Goal: Check status: Check status

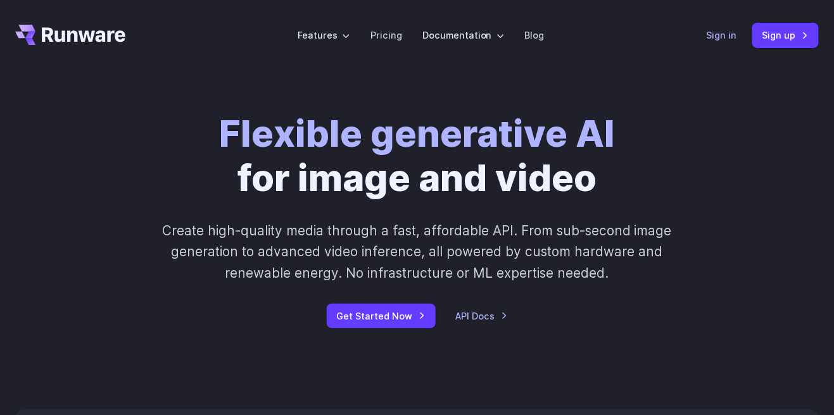
click at [733, 34] on link "Sign in" at bounding box center [721, 35] width 30 height 15
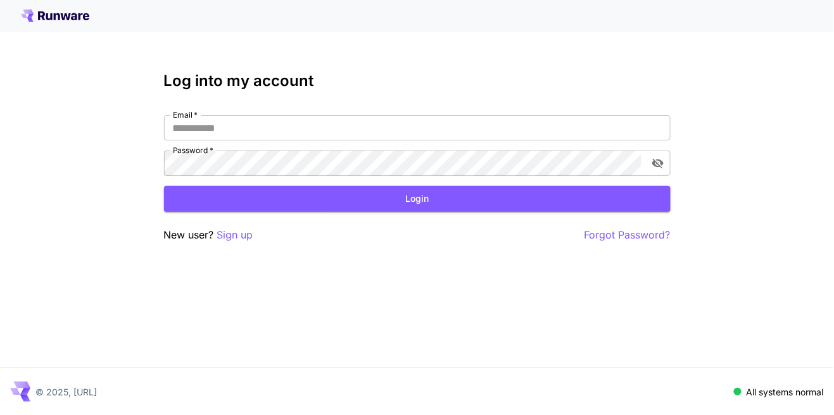
click at [143, 325] on div "Log into my account Email   * Email   * Password   * Password   * Login New use…" at bounding box center [417, 207] width 834 height 415
click at [210, 127] on input "Email   *" at bounding box center [417, 127] width 506 height 25
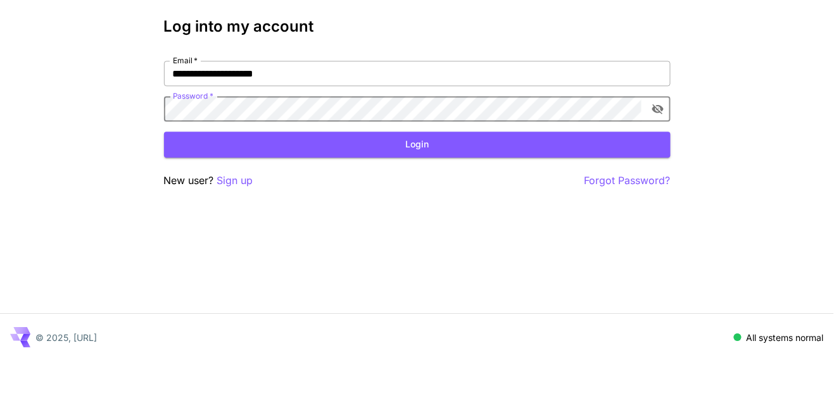
click button "Login" at bounding box center [417, 199] width 506 height 26
click at [473, 209] on button "Login" at bounding box center [417, 199] width 506 height 26
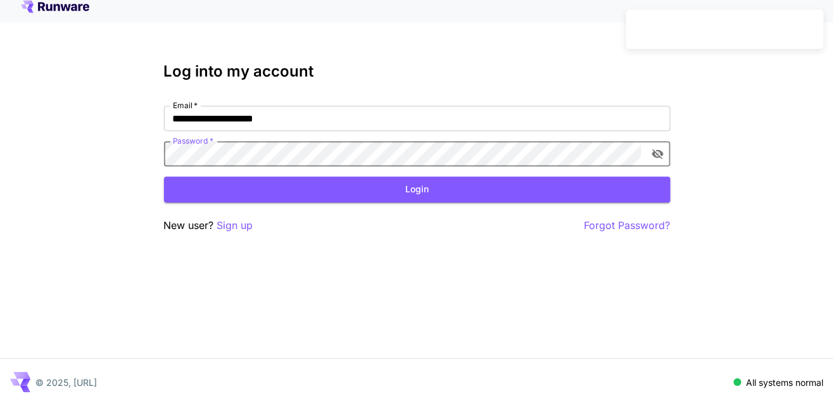
scroll to position [1, 0]
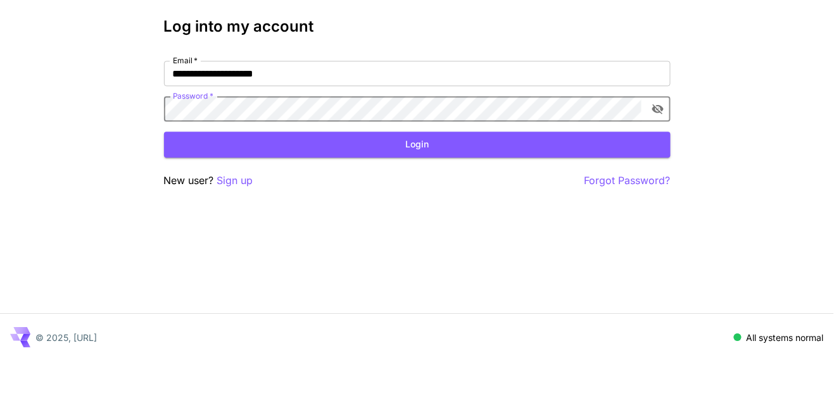
click button "Login" at bounding box center [417, 199] width 506 height 26
click at [417, 129] on input "**********" at bounding box center [417, 127] width 506 height 25
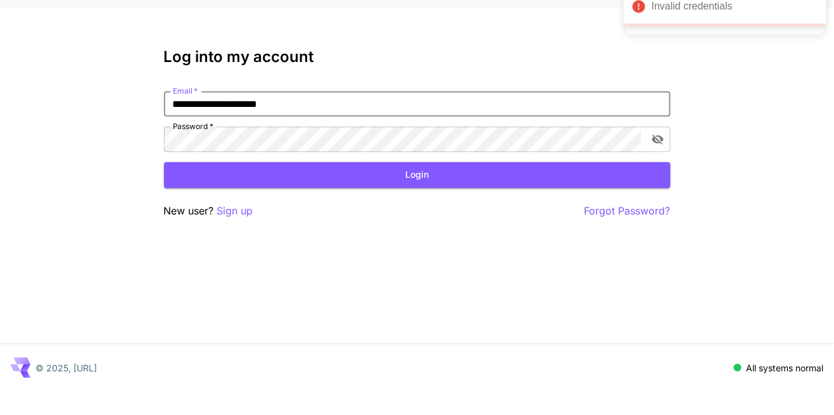
type input "**********"
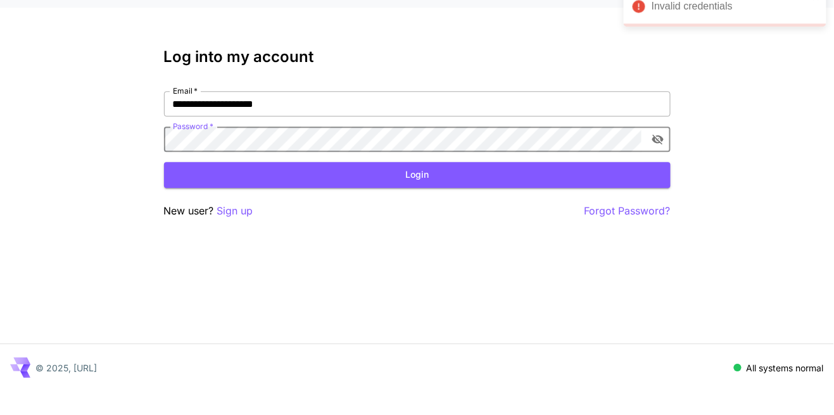
click button "Login" at bounding box center [417, 199] width 506 height 26
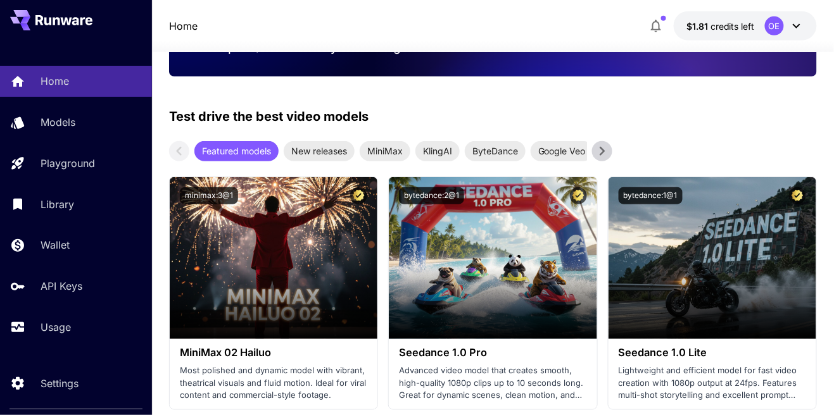
scroll to position [203, 0]
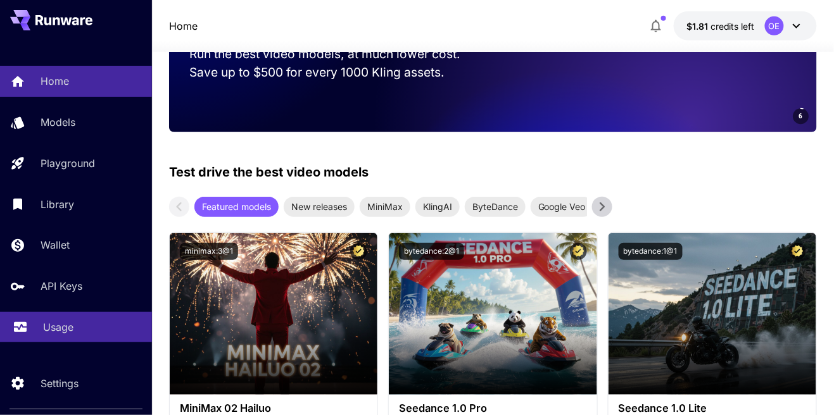
click at [30, 357] on div "Home Models Playground Library Wallet API Keys Usage" at bounding box center [76, 204] width 152 height 327
click at [36, 338] on link "Usage" at bounding box center [76, 327] width 152 height 31
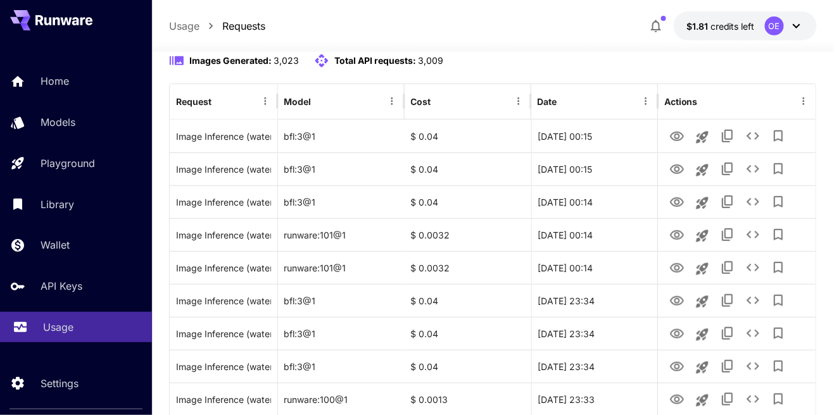
scroll to position [138, 0]
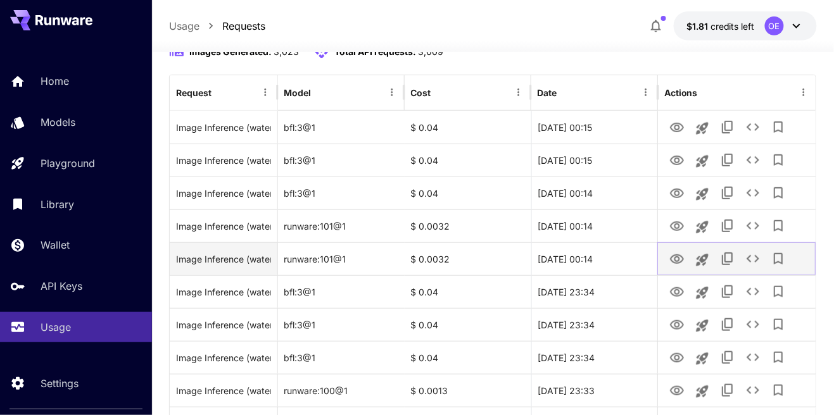
click at [677, 267] on icon "View Image" at bounding box center [676, 259] width 15 height 15
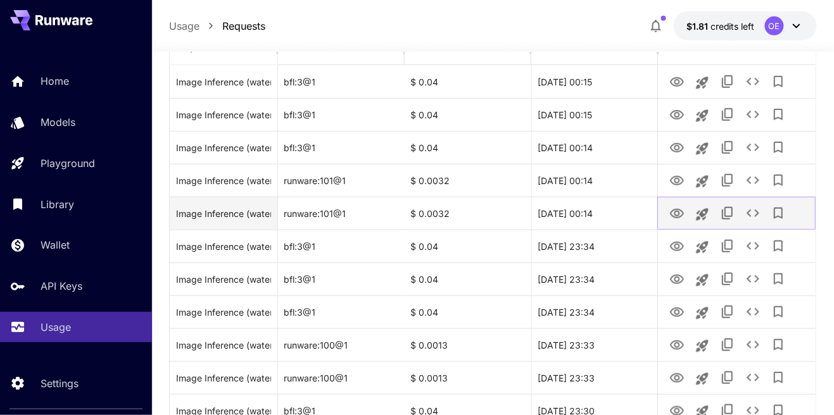
scroll to position [199, 0]
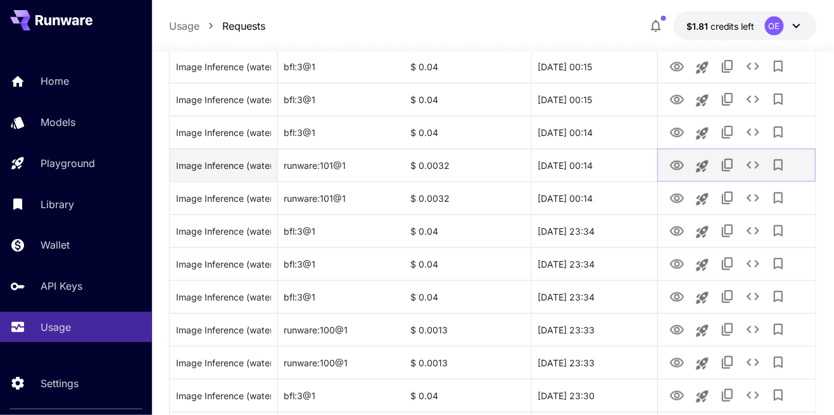
click at [682, 170] on icon "View Image" at bounding box center [677, 165] width 14 height 9
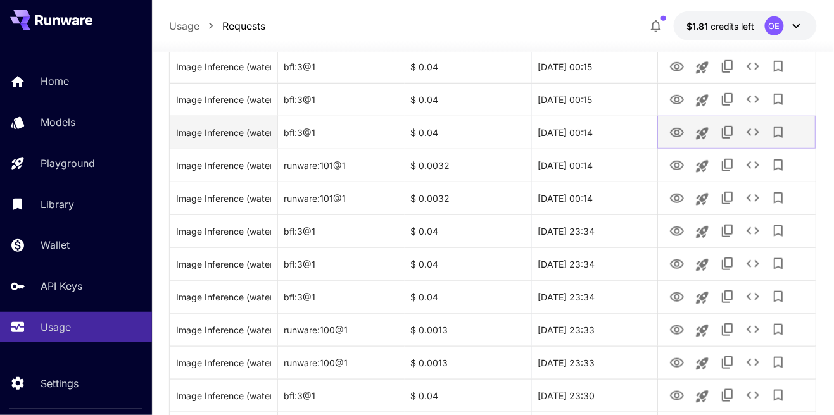
click at [670, 140] on icon "View Image" at bounding box center [676, 132] width 15 height 15
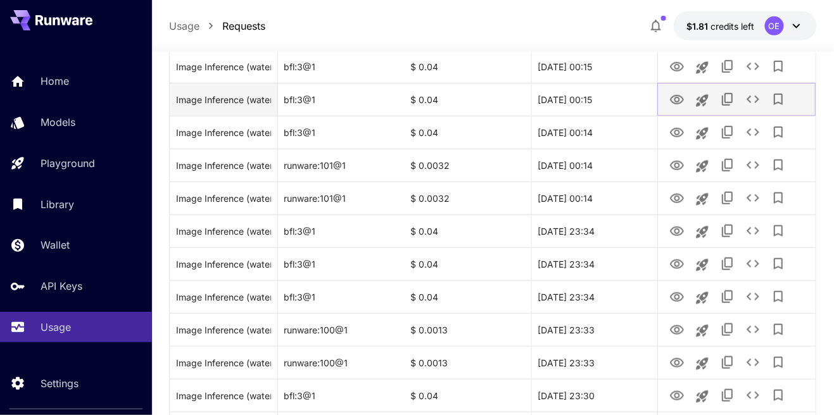
click at [676, 108] on icon "View Image" at bounding box center [676, 99] width 15 height 15
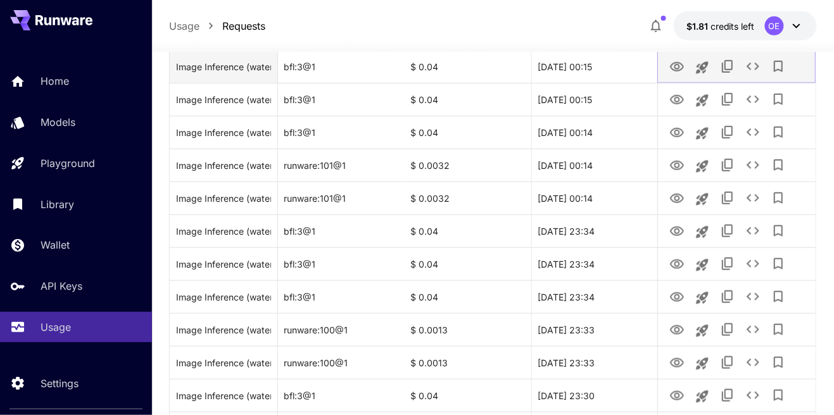
click at [674, 72] on icon "View Image" at bounding box center [677, 66] width 14 height 9
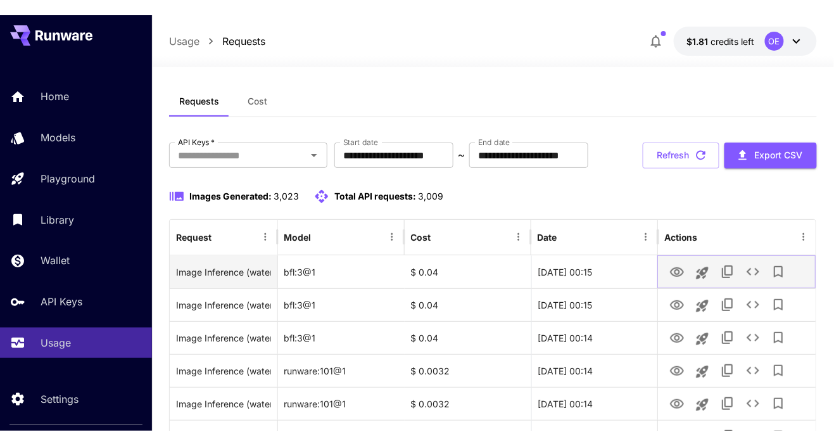
scroll to position [8, 0]
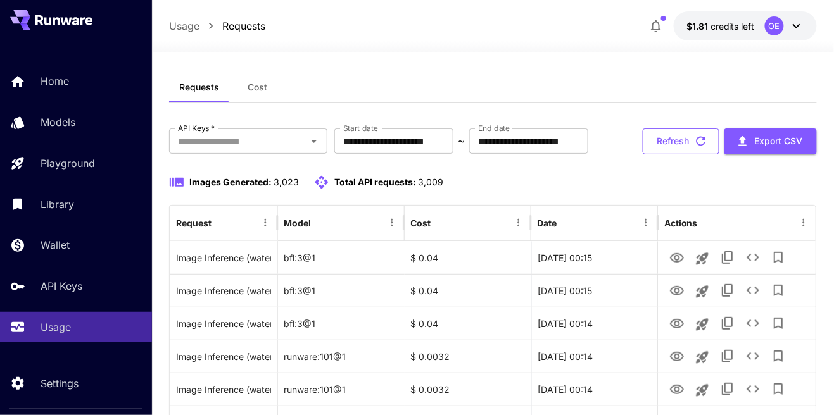
click at [692, 154] on button "Refresh" at bounding box center [680, 141] width 77 height 26
